Goal: Transaction & Acquisition: Purchase product/service

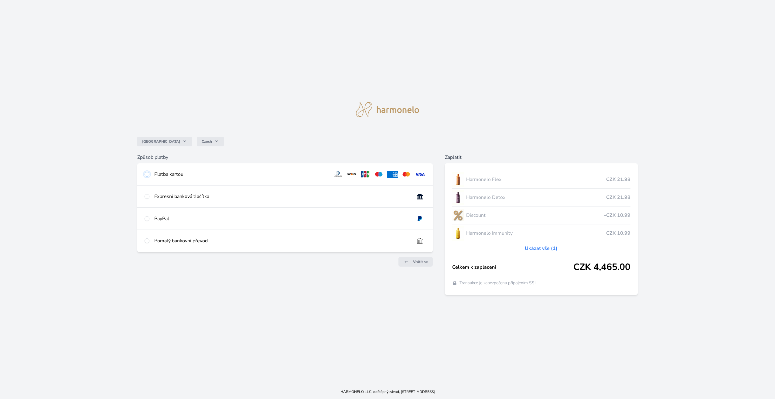
click at [146, 174] on input "radio" at bounding box center [147, 174] width 5 height 5
radio input "true"
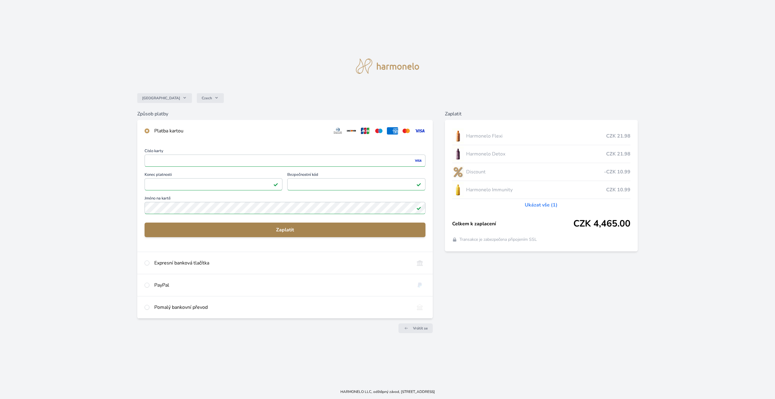
click at [295, 230] on span "Zaplatit" at bounding box center [284, 229] width 271 height 7
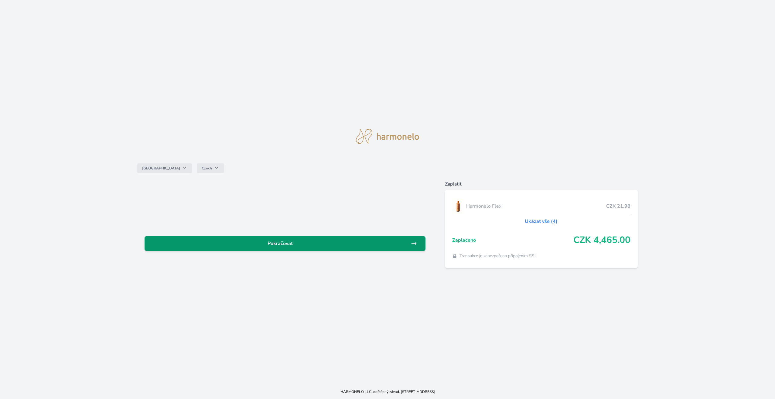
click at [281, 246] on span "Pokračovat" at bounding box center [279, 243] width 261 height 7
